Goal: Navigation & Orientation: Find specific page/section

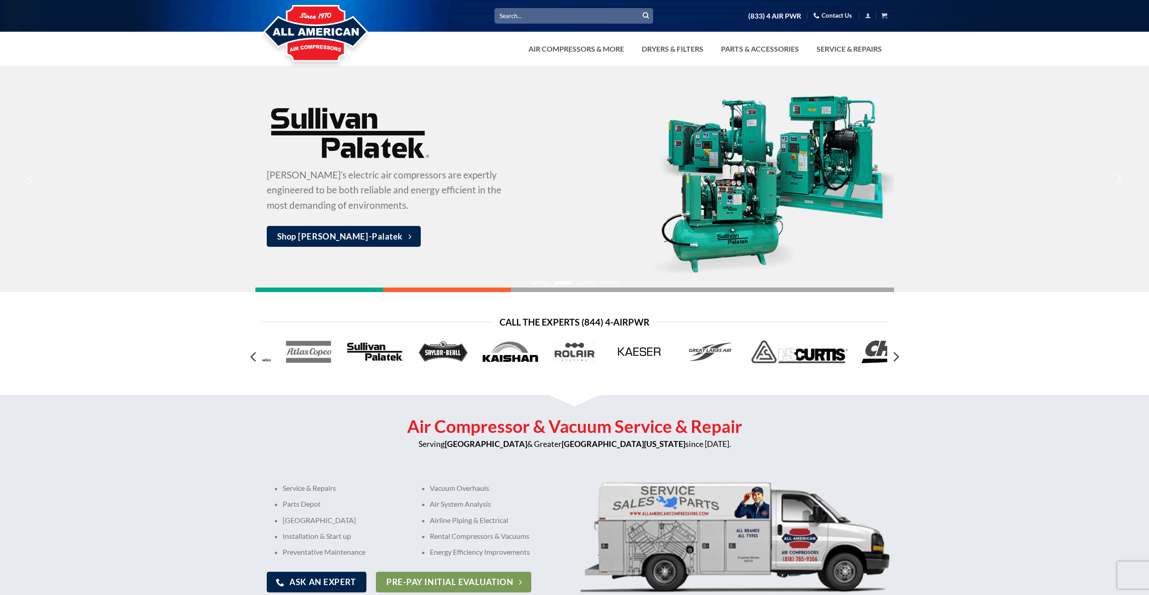
click at [443, 288] on div at bounding box center [447, 290] width 128 height 5
click at [565, 284] on ol at bounding box center [574, 281] width 689 height 7
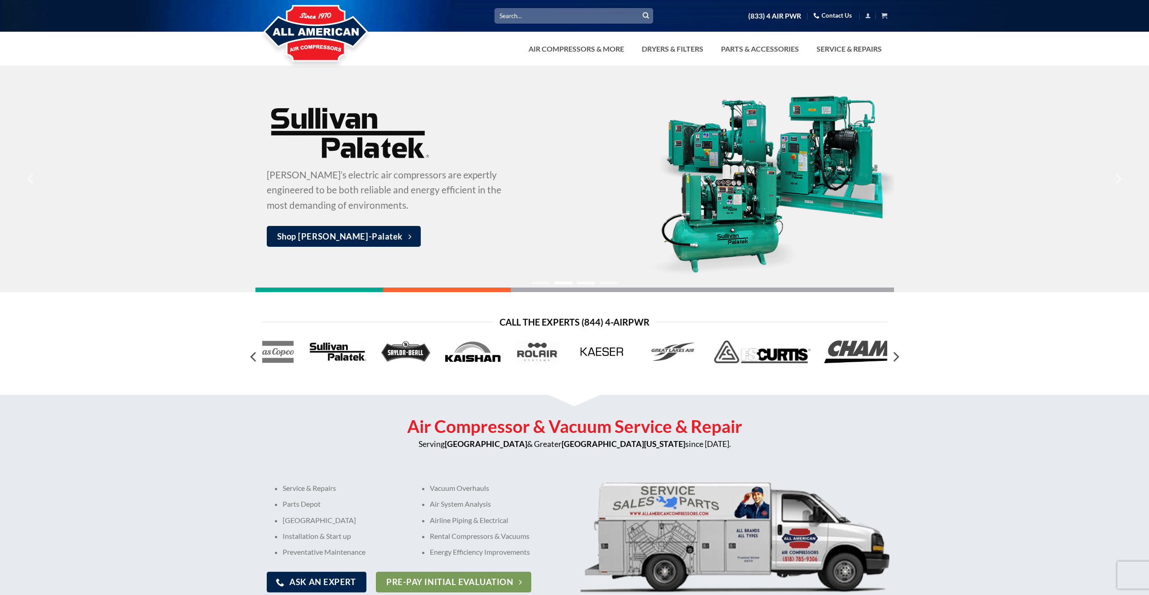
click at [587, 282] on li "Page dot 3" at bounding box center [586, 283] width 18 height 3
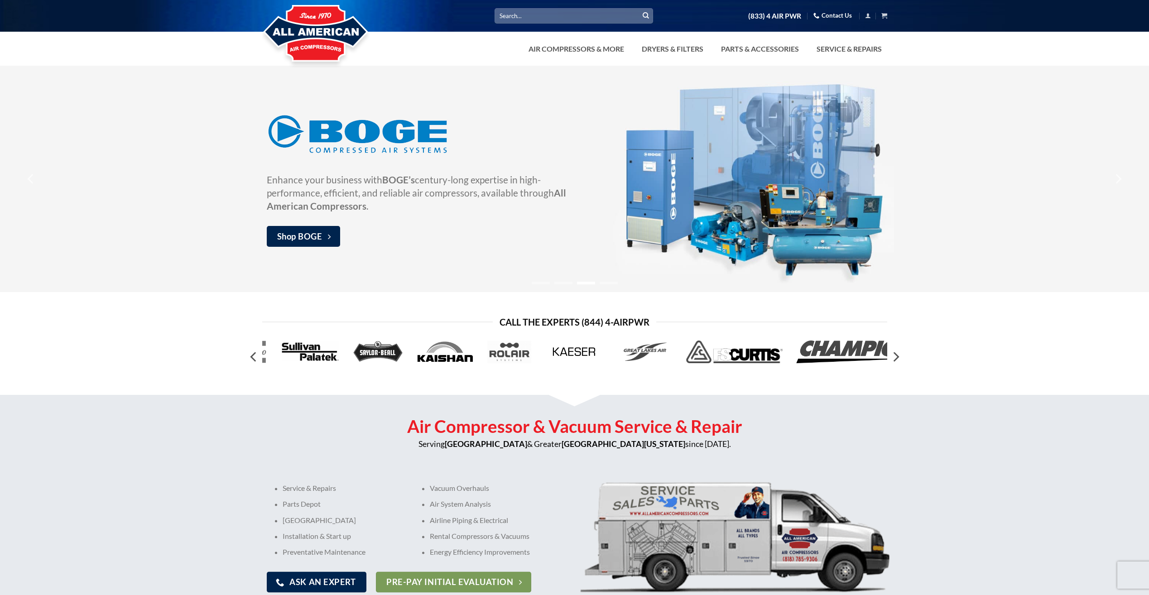
click at [602, 281] on ol at bounding box center [574, 281] width 689 height 7
click at [544, 283] on li "Page dot 1" at bounding box center [541, 283] width 18 height 3
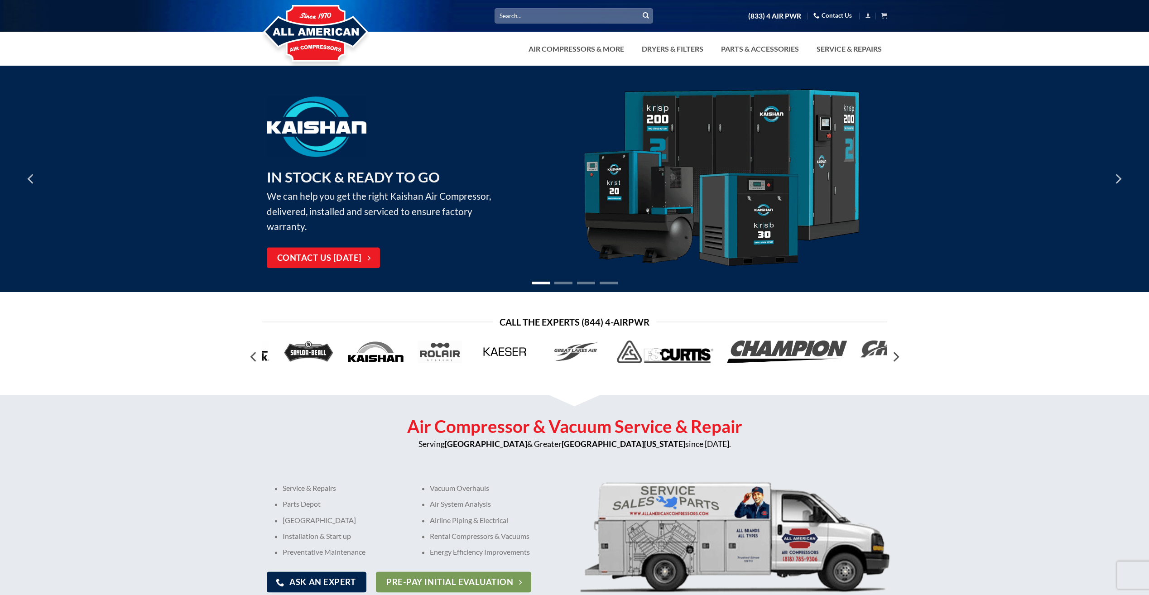
click at [521, 285] on div at bounding box center [574, 179] width 638 height 226
